Goal: Transaction & Acquisition: Obtain resource

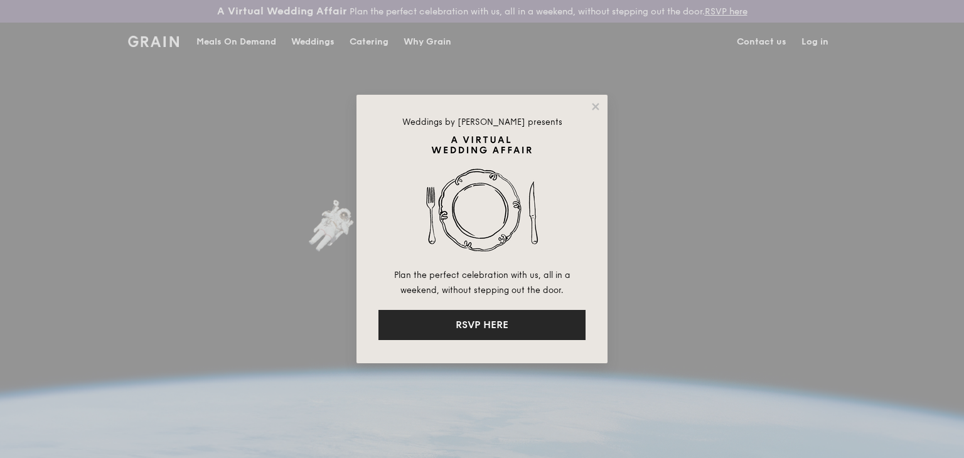
click at [503, 312] on button "RSVP HERE" at bounding box center [481, 325] width 207 height 30
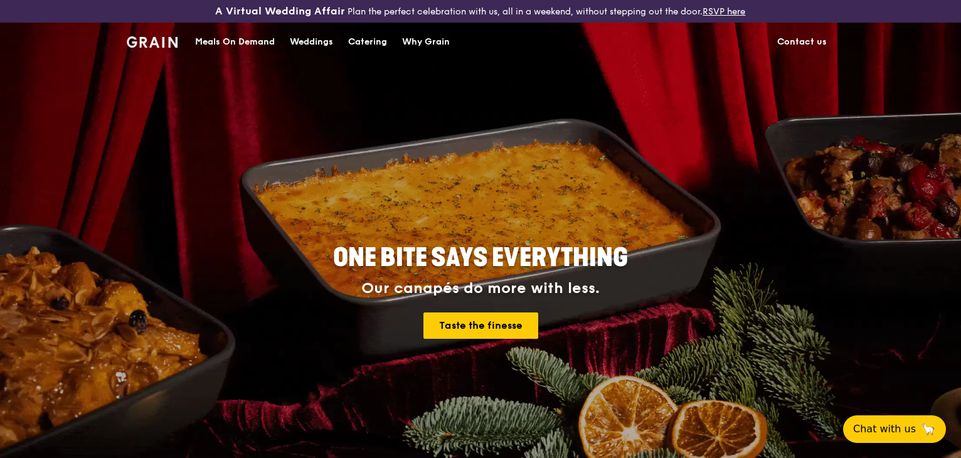
click at [366, 41] on div "Catering" at bounding box center [367, 42] width 39 height 38
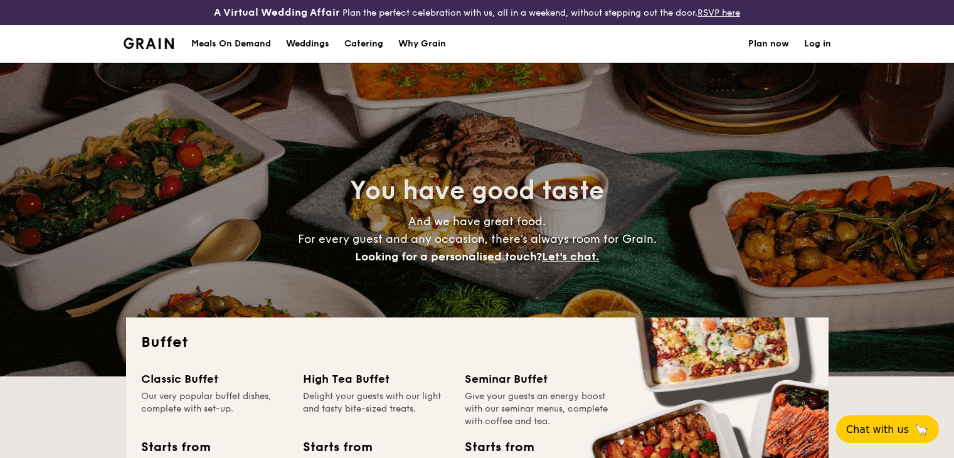
select select
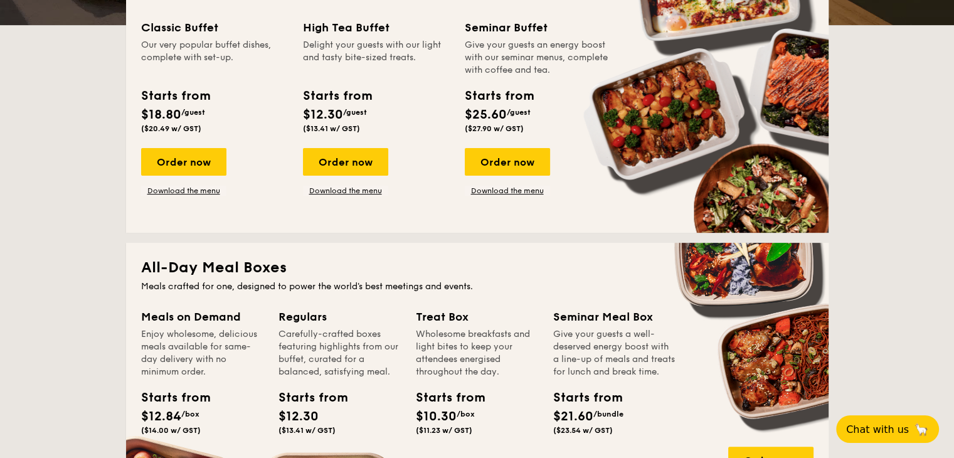
scroll to position [350, 0]
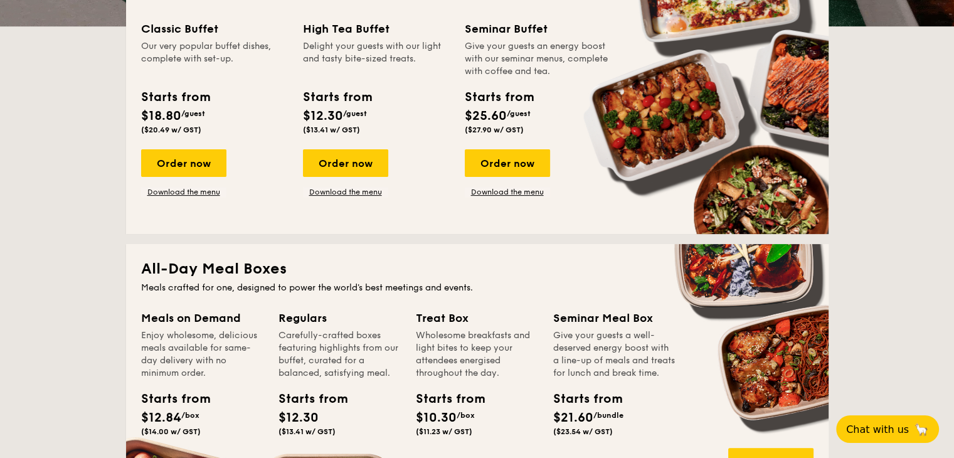
click at [188, 198] on div "Classic Buffet Our very popular buffet dishes, complete with set-up. Starts fro…" at bounding box center [477, 119] width 672 height 199
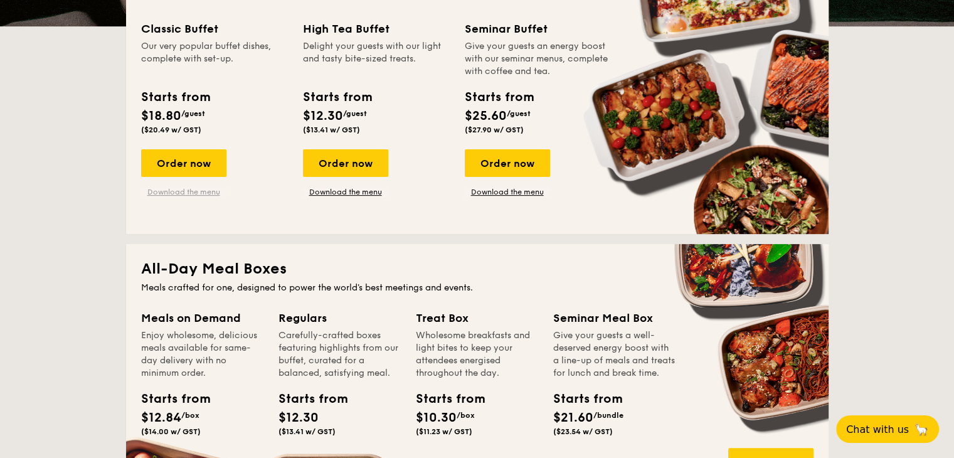
click at [190, 194] on link "Download the menu" at bounding box center [183, 192] width 85 height 10
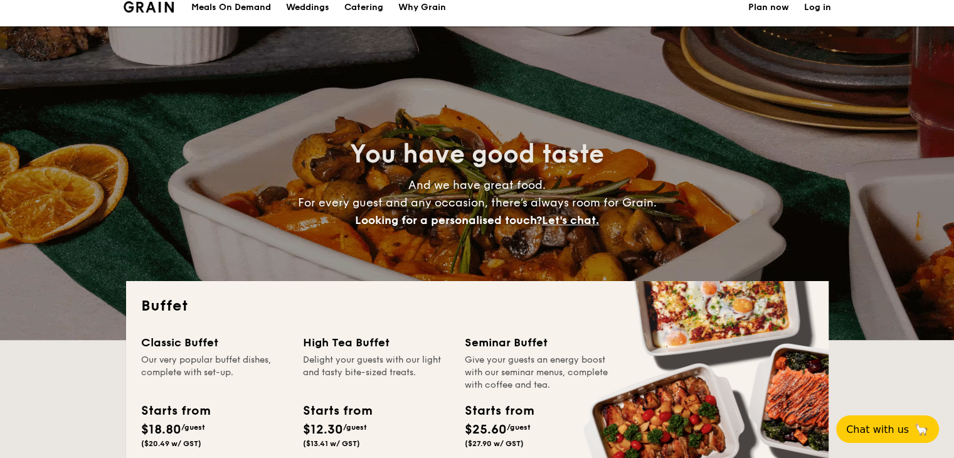
scroll to position [38, 0]
